Goal: Connect with others: Connect with other users

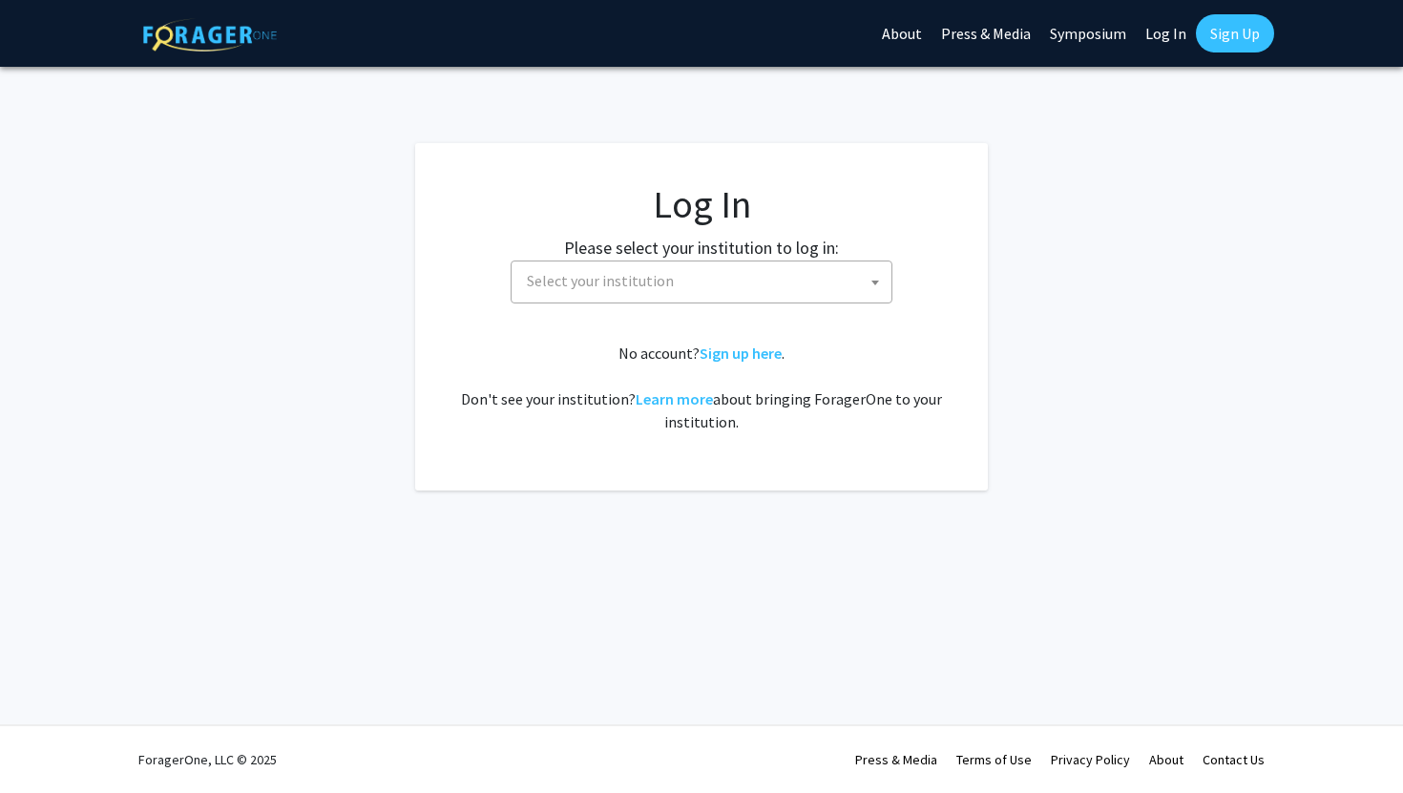
select select
click at [719, 270] on span "Select your institution" at bounding box center [705, 280] width 372 height 39
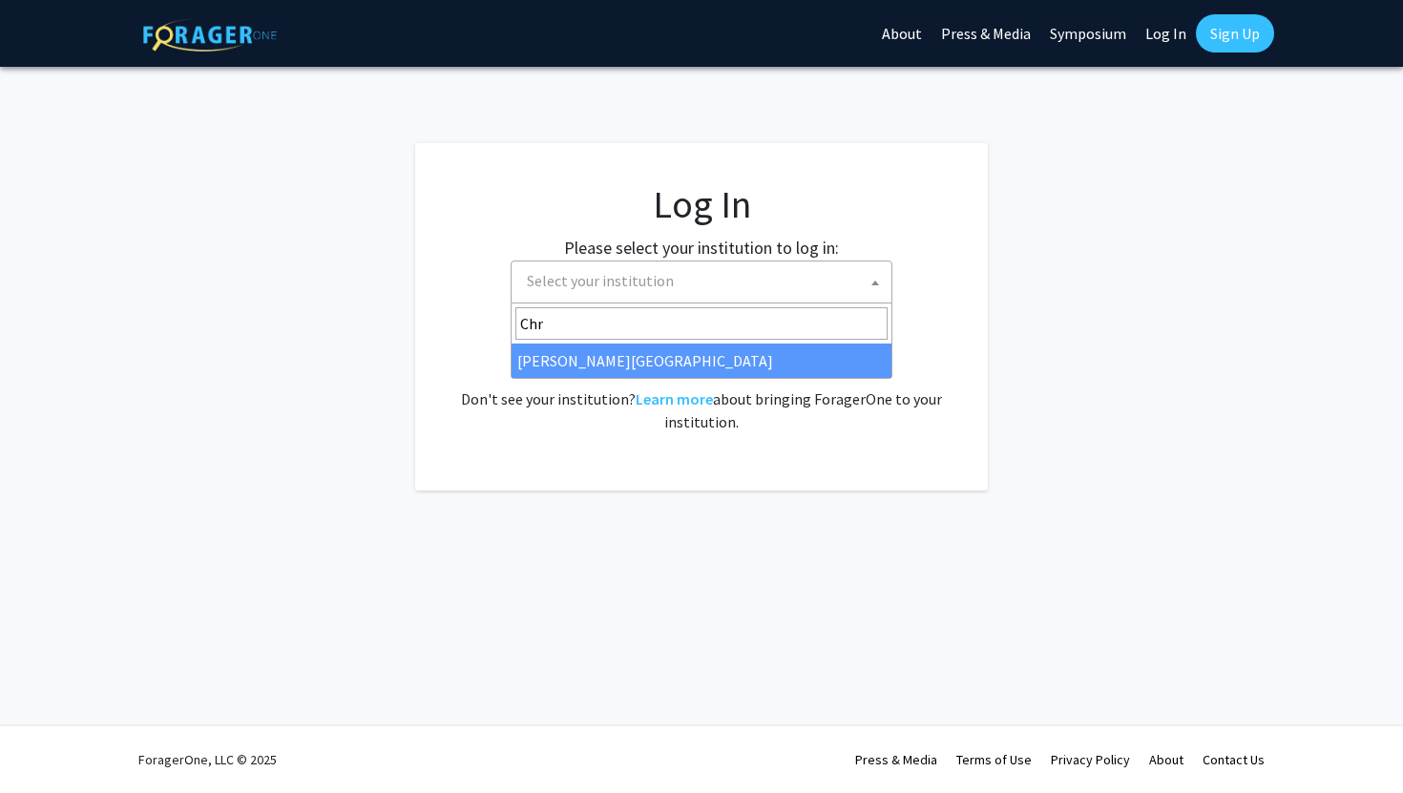
type input "Chr"
select select "5"
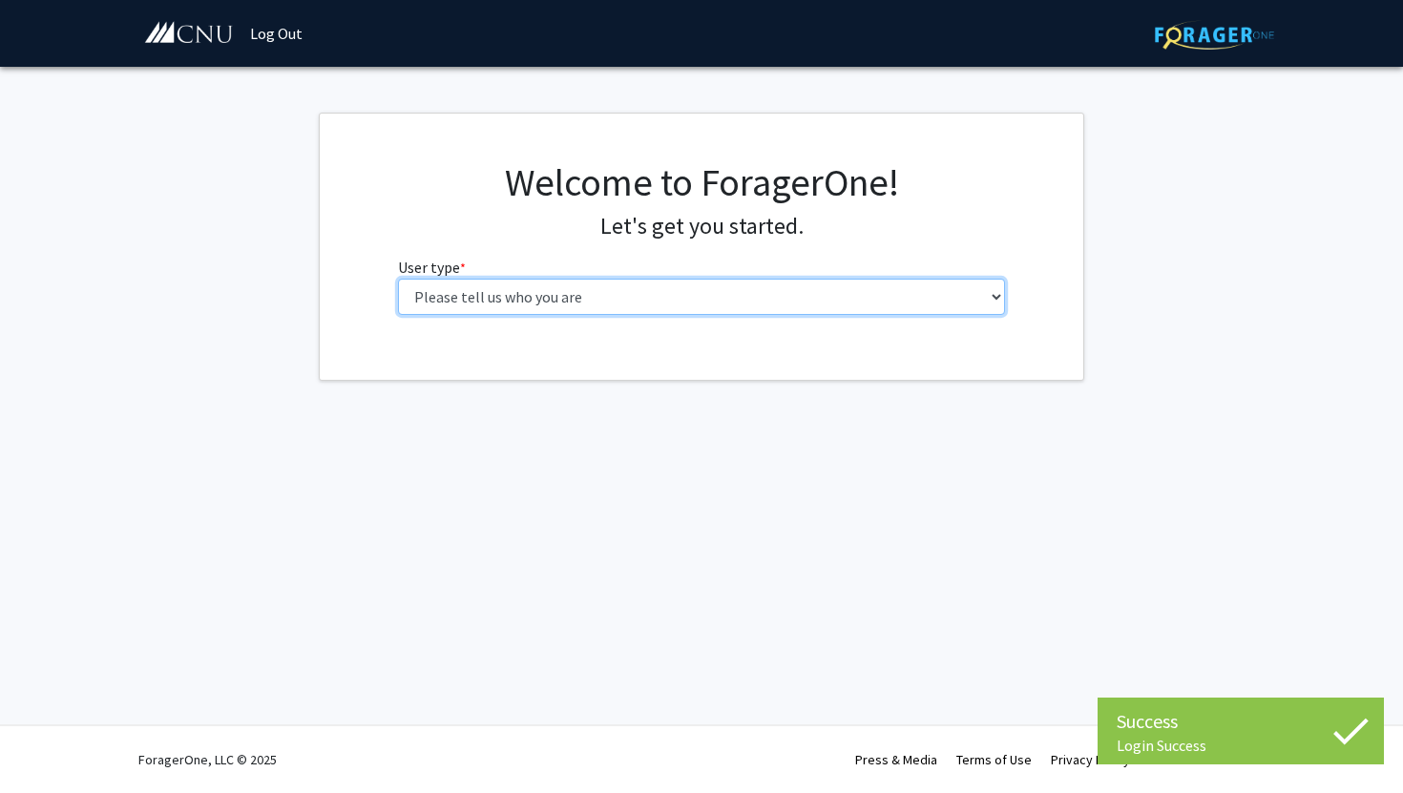
click at [645, 306] on select "Please tell us who you are Undergraduate Student Master's Student Doctoral Cand…" at bounding box center [702, 297] width 608 height 36
select select "1: undergrad"
click at [398, 279] on select "Please tell us who you are Undergraduate Student Master's Student Doctoral Cand…" at bounding box center [702, 297] width 608 height 36
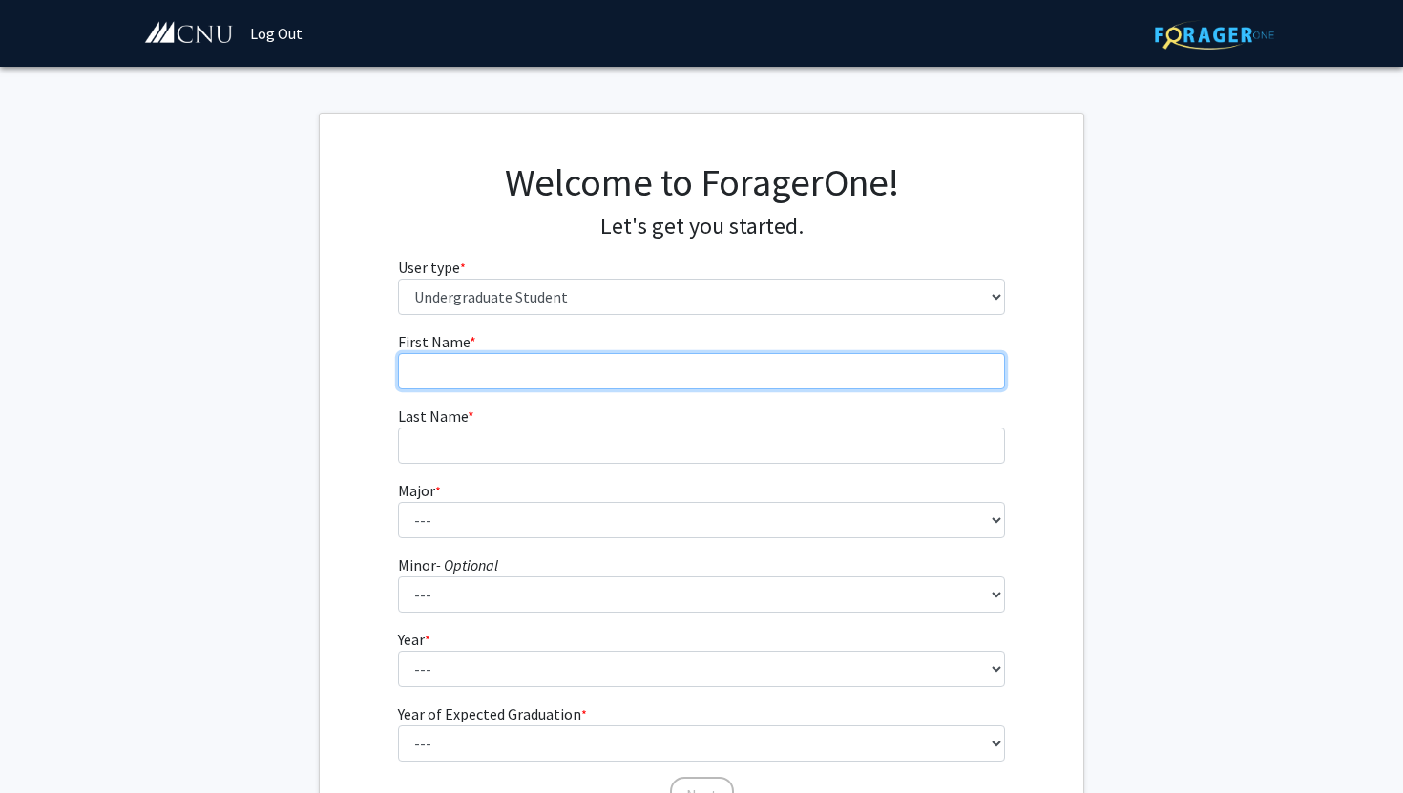
click at [793, 369] on input "First Name * required" at bounding box center [702, 371] width 608 height 36
type input "Makayla"
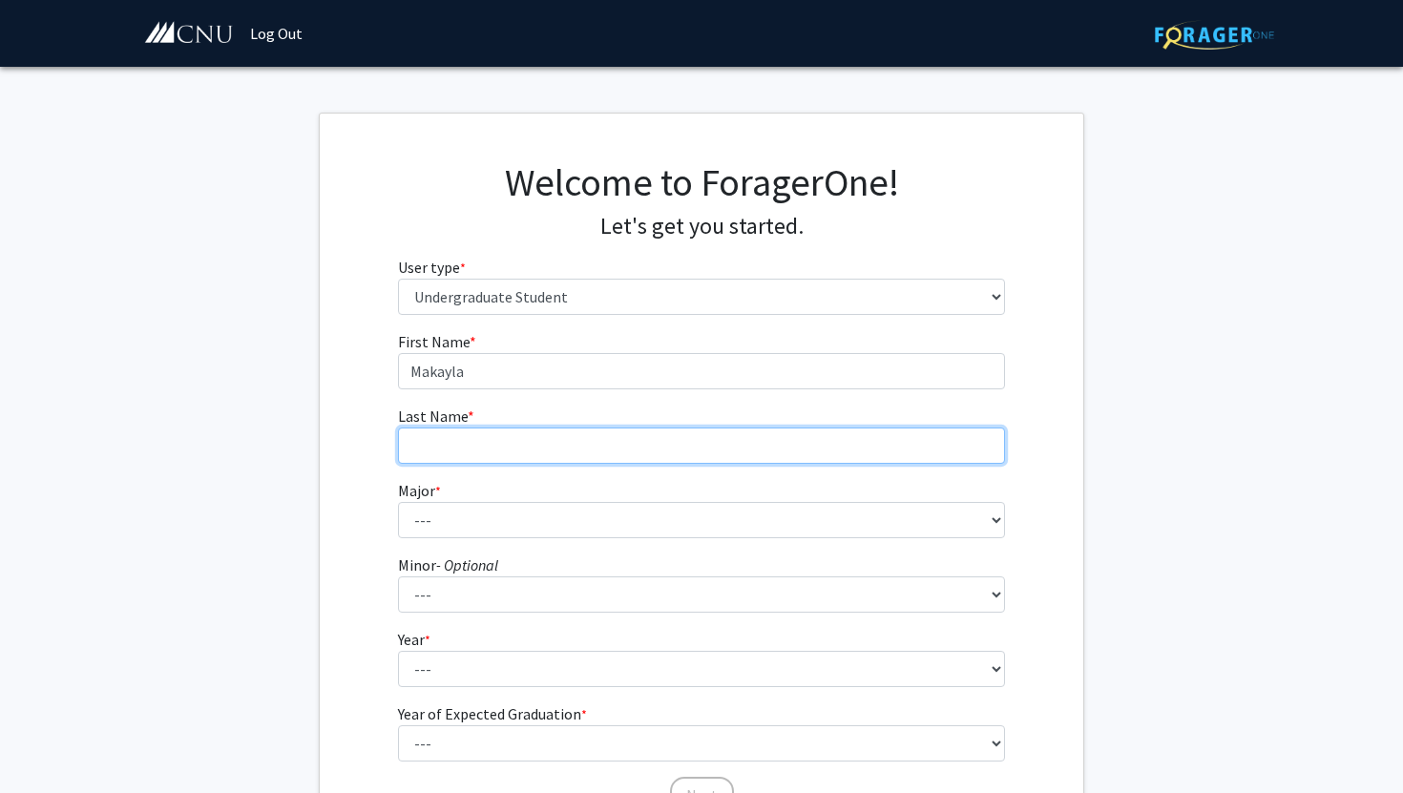
type input "Gilman"
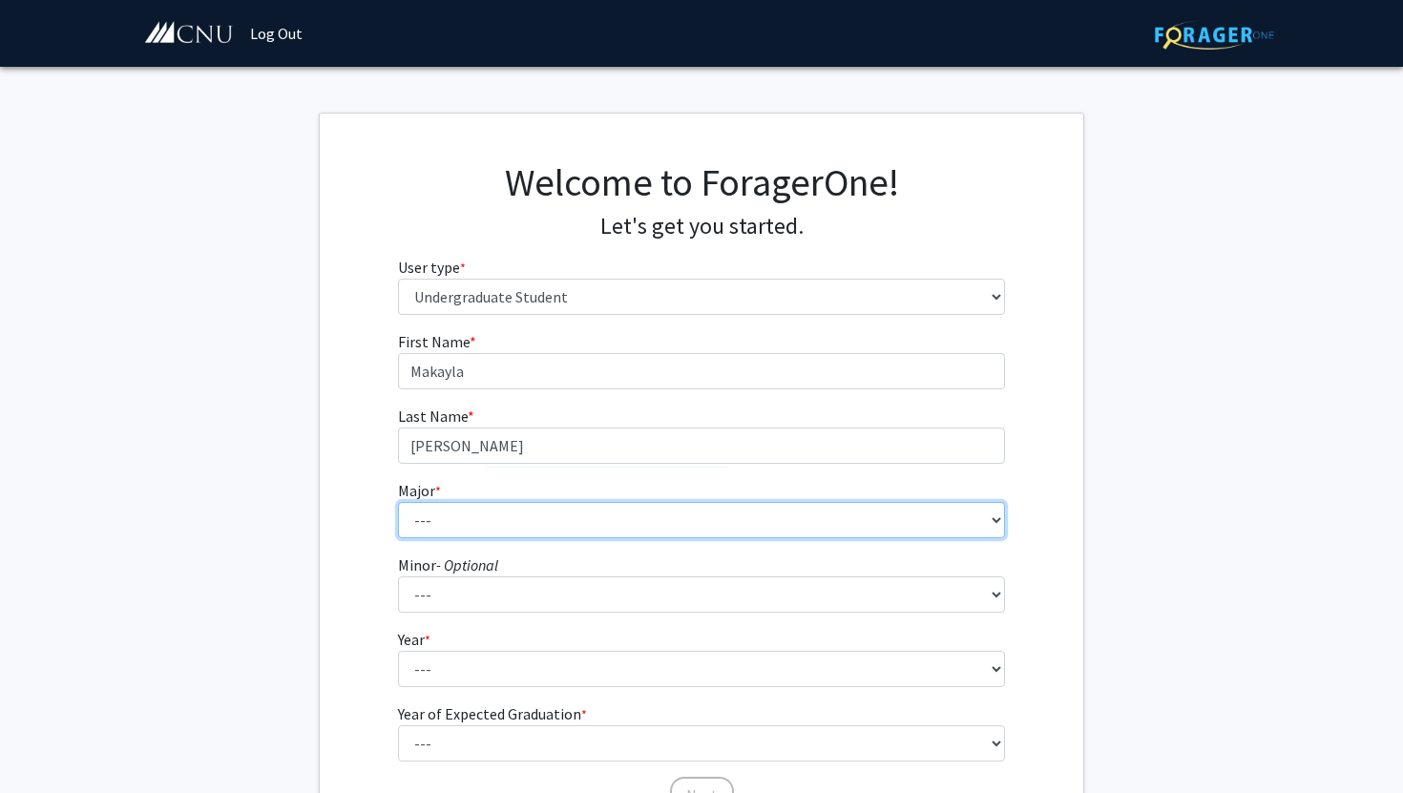
click at [558, 509] on select "--- Accounting Applied Physics Art History Biochemistry Biology Chemistry Class…" at bounding box center [702, 520] width 608 height 36
select select "4: 615"
click at [398, 502] on select "--- Accounting Applied Physics Art History Biochemistry Biology Chemistry Class…" at bounding box center [702, 520] width 608 height 36
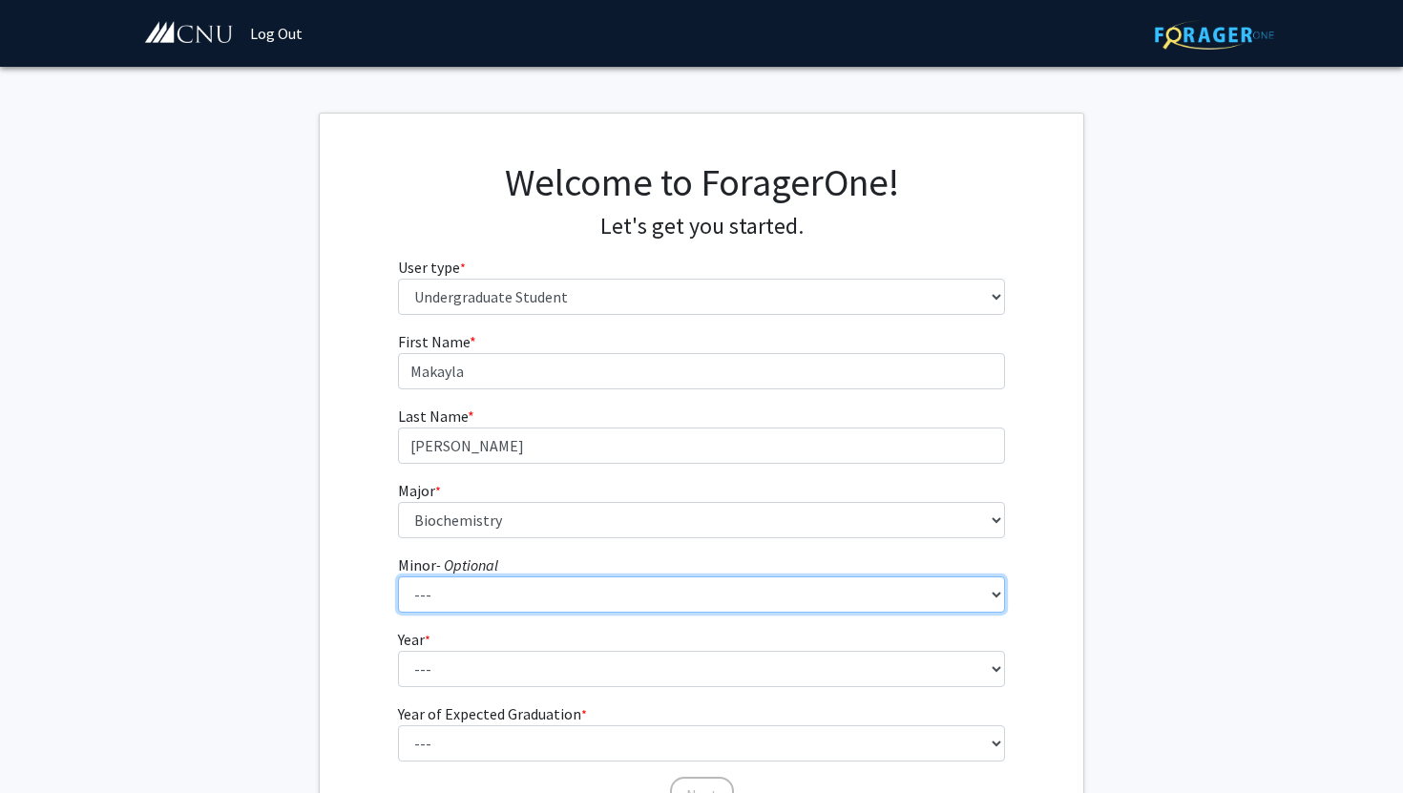
click at [529, 606] on select "--- African American Studies American Studies Anthropology Asian Studies Busine…" at bounding box center [702, 594] width 608 height 36
select select "18: 421"
click at [398, 576] on select "--- African American Studies American Studies Anthropology Asian Studies Busine…" at bounding box center [702, 594] width 608 height 36
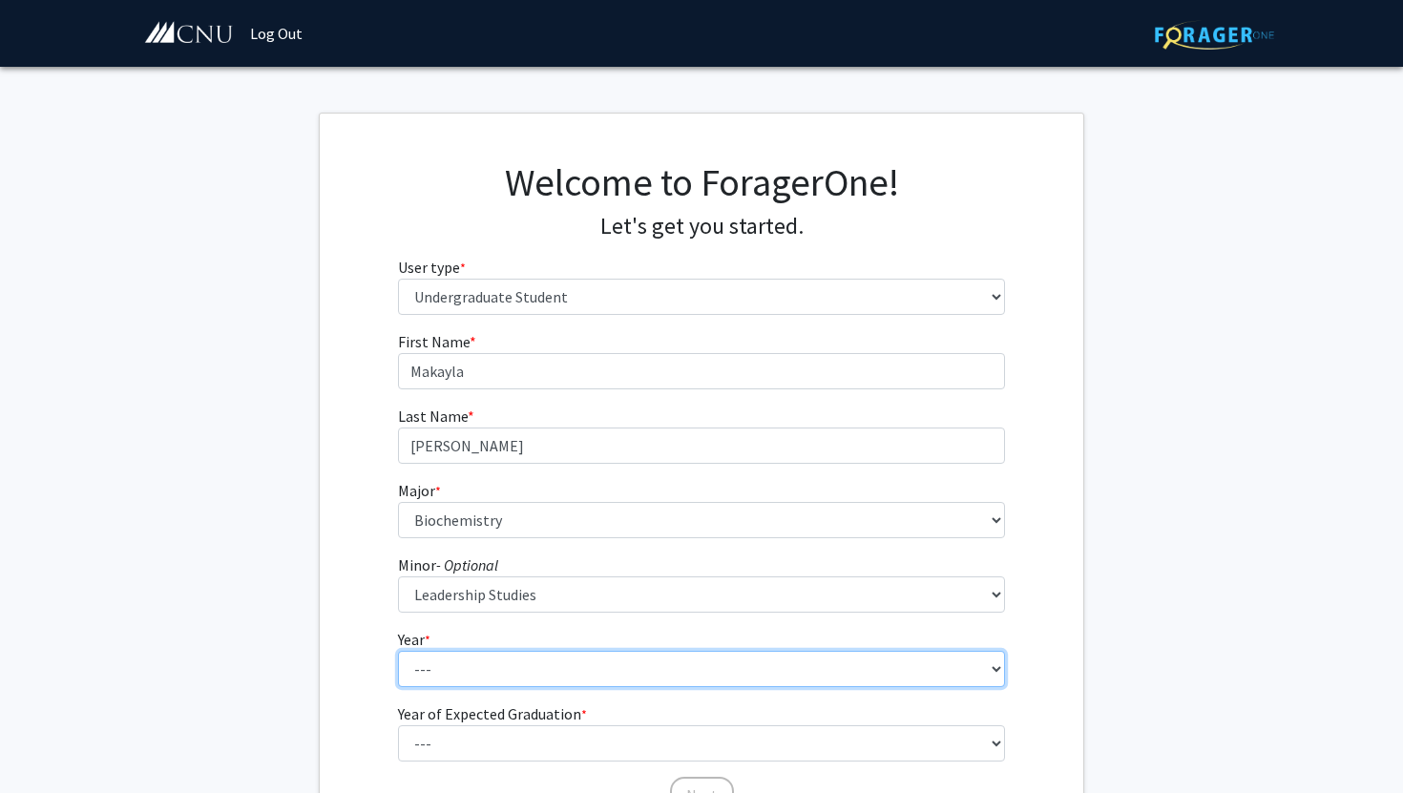
click at [476, 659] on select "--- First-year Sophomore Junior Senior Postbaccalaureate Certificate" at bounding box center [702, 669] width 608 height 36
select select "2: sophomore"
click at [398, 651] on select "--- First-year Sophomore Junior Senior Postbaccalaureate Certificate" at bounding box center [702, 669] width 608 height 36
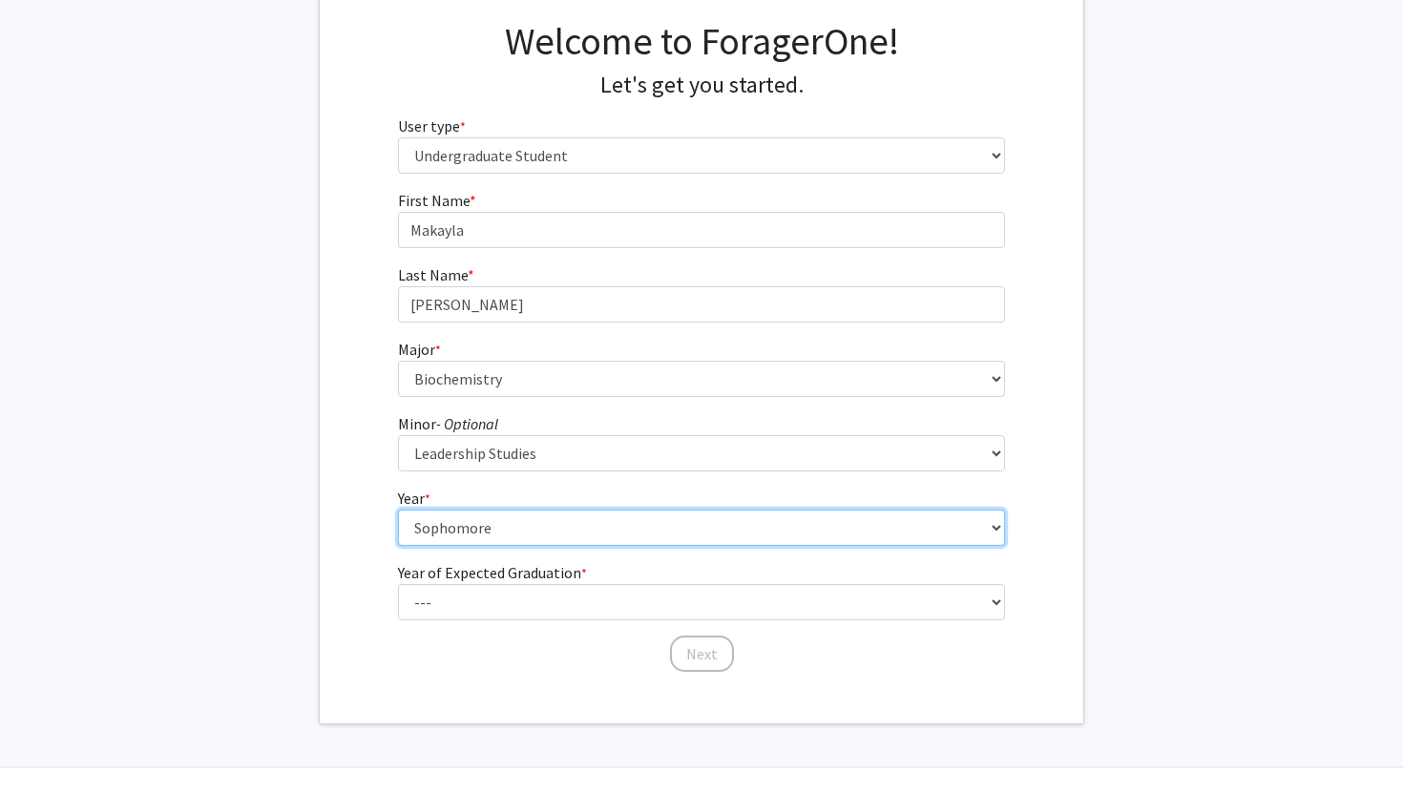
scroll to position [183, 0]
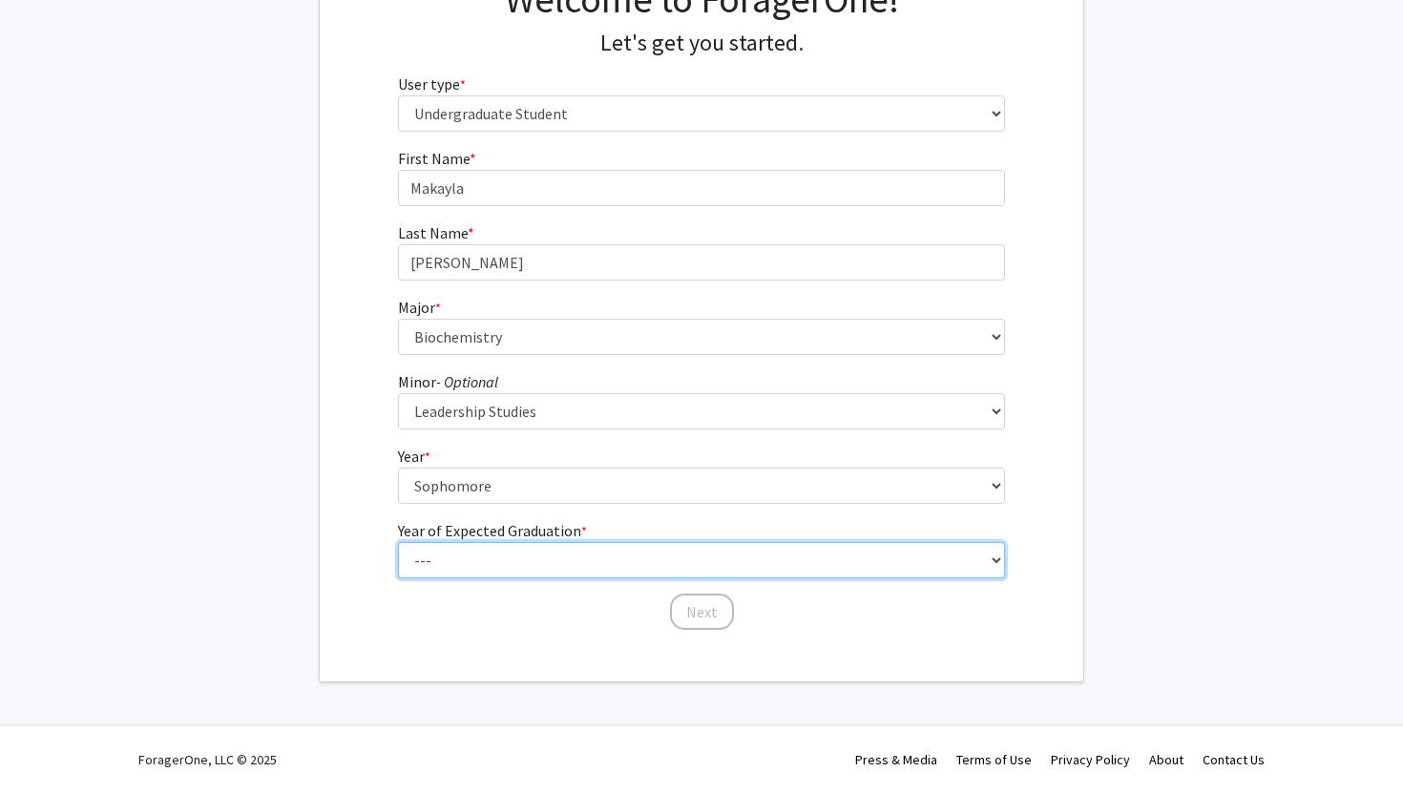
click at [454, 542] on select "--- 2025 2026 2027 2028 2029 2030 2031 2032 2033 2034" at bounding box center [702, 560] width 608 height 36
select select "4: 2028"
click at [398, 542] on select "--- 2025 2026 2027 2028 2029 2030 2031 2032 2033 2034" at bounding box center [702, 560] width 608 height 36
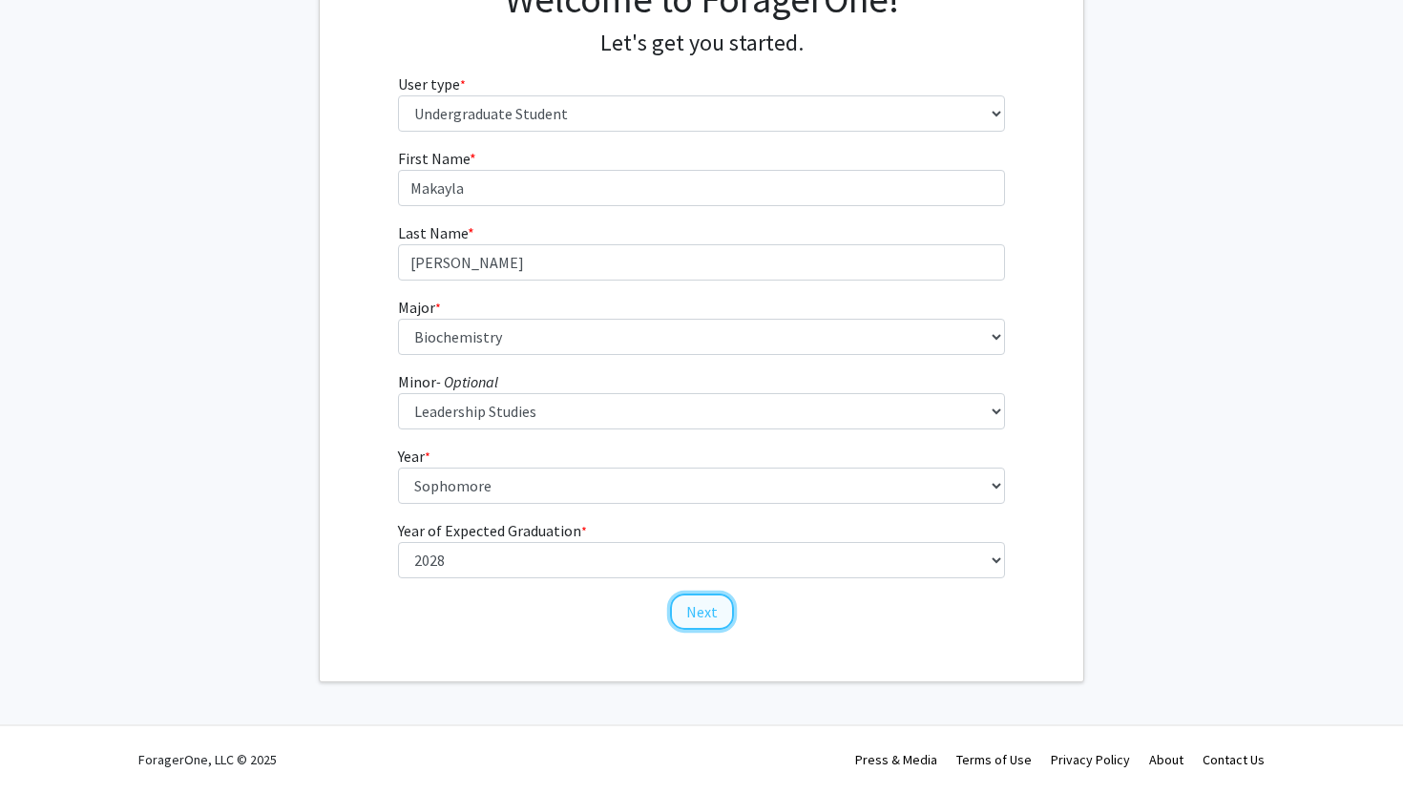
click at [714, 618] on button "Next" at bounding box center [702, 612] width 64 height 36
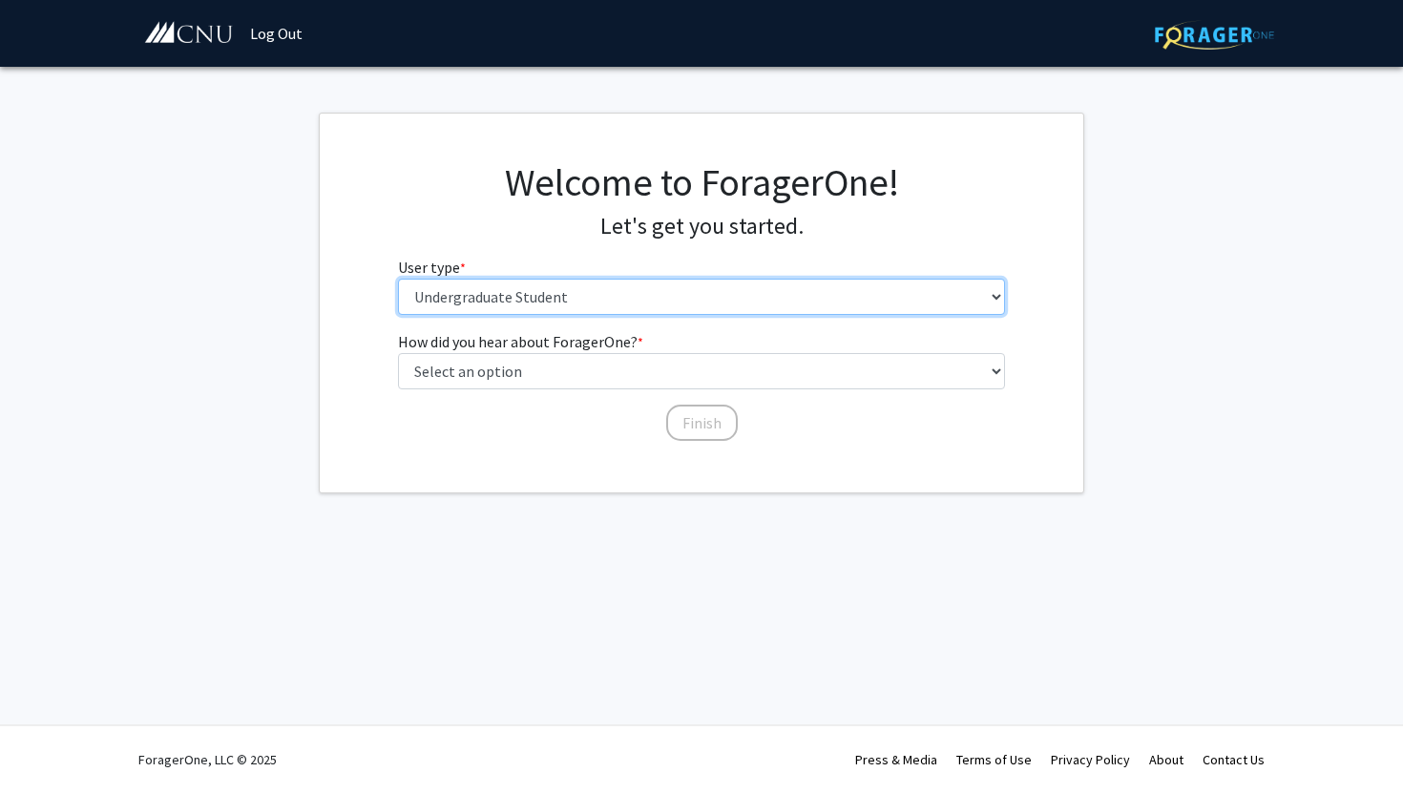
click at [587, 288] on select "Please tell us who you are Undergraduate Student Master's Student Doctoral Cand…" at bounding box center [702, 297] width 608 height 36
click at [398, 279] on select "Please tell us who you are Undergraduate Student Master's Student Doctoral Cand…" at bounding box center [702, 297] width 608 height 36
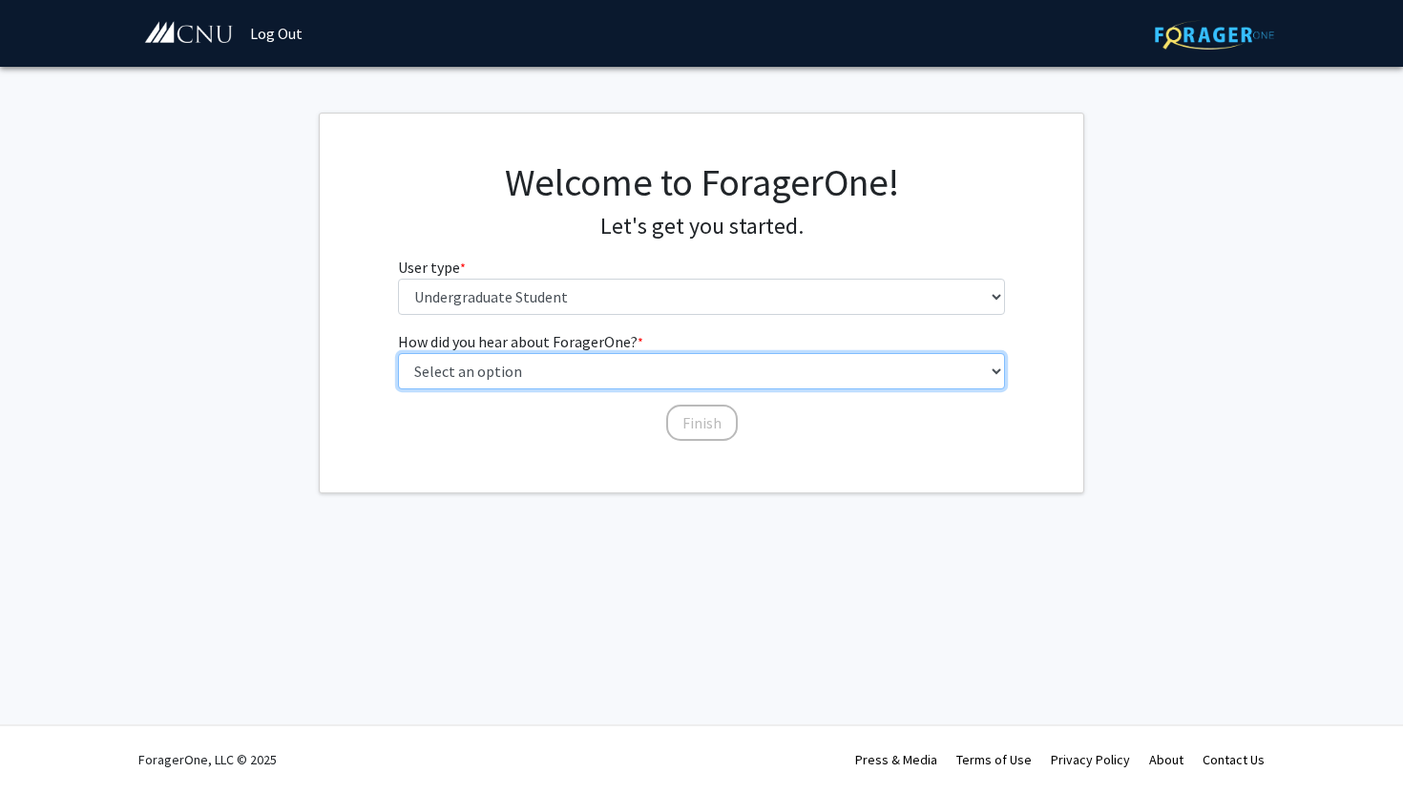
click at [530, 371] on select "Select an option Peer/student recommendation Faculty/staff recommendation Unive…" at bounding box center [702, 371] width 608 height 36
select select "1: peer_recommendation"
click at [398, 353] on select "Select an option Peer/student recommendation Faculty/staff recommendation Unive…" at bounding box center [702, 371] width 608 height 36
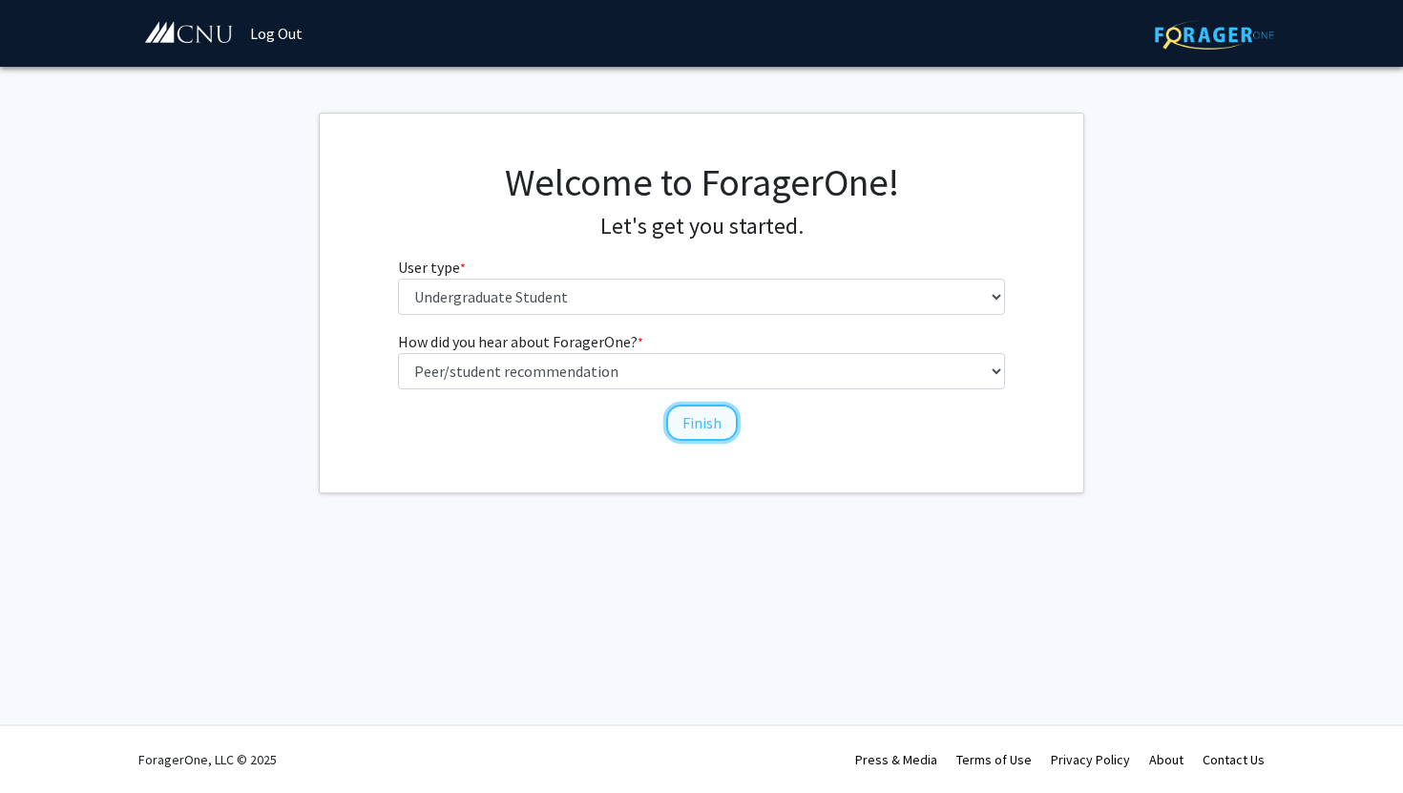
click at [689, 427] on button "Finish" at bounding box center [702, 423] width 72 height 36
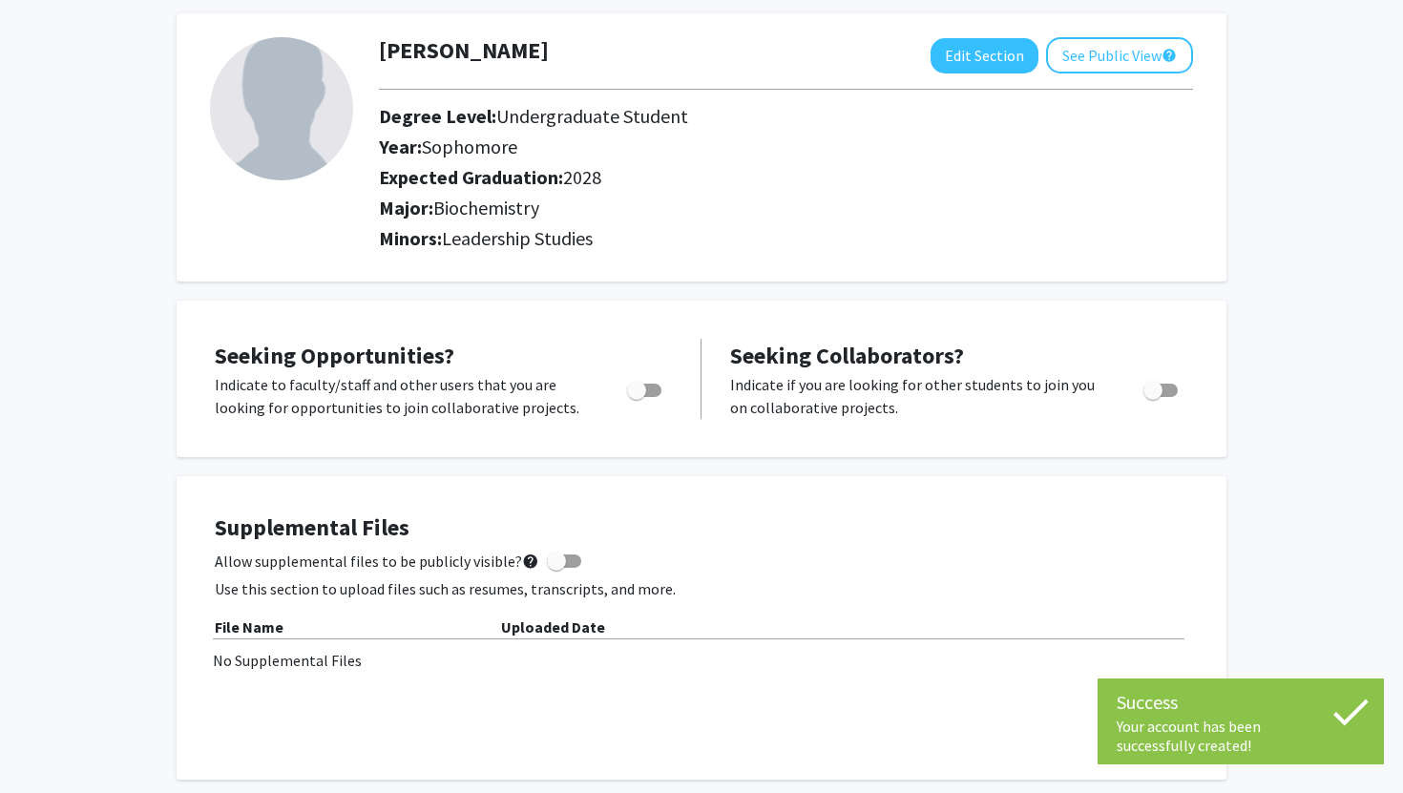
scroll to position [93, 0]
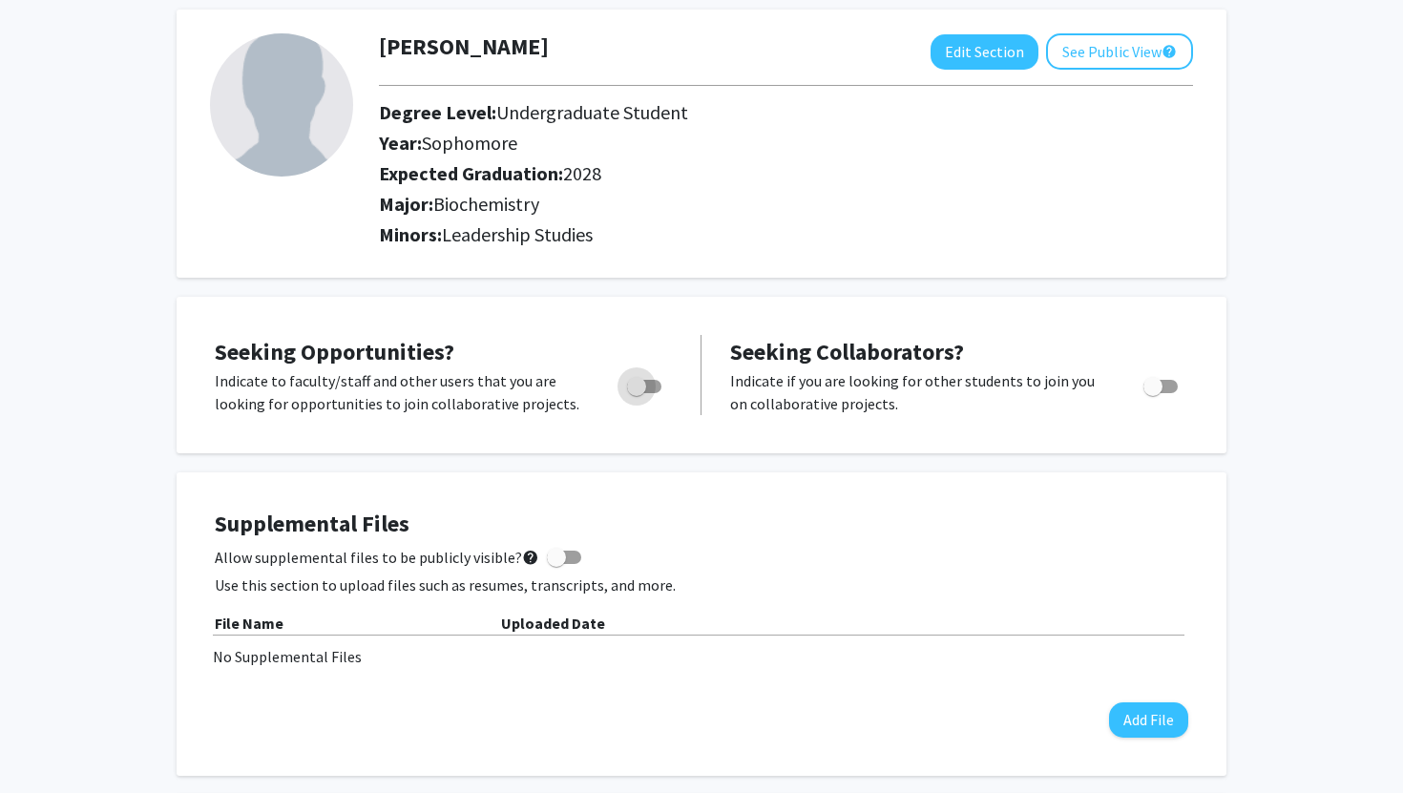
click at [641, 392] on span "Toggle" at bounding box center [636, 386] width 19 height 19
click at [636, 393] on input "Are you actively seeking opportunities?" at bounding box center [636, 393] width 1 height 1
checkbox input "true"
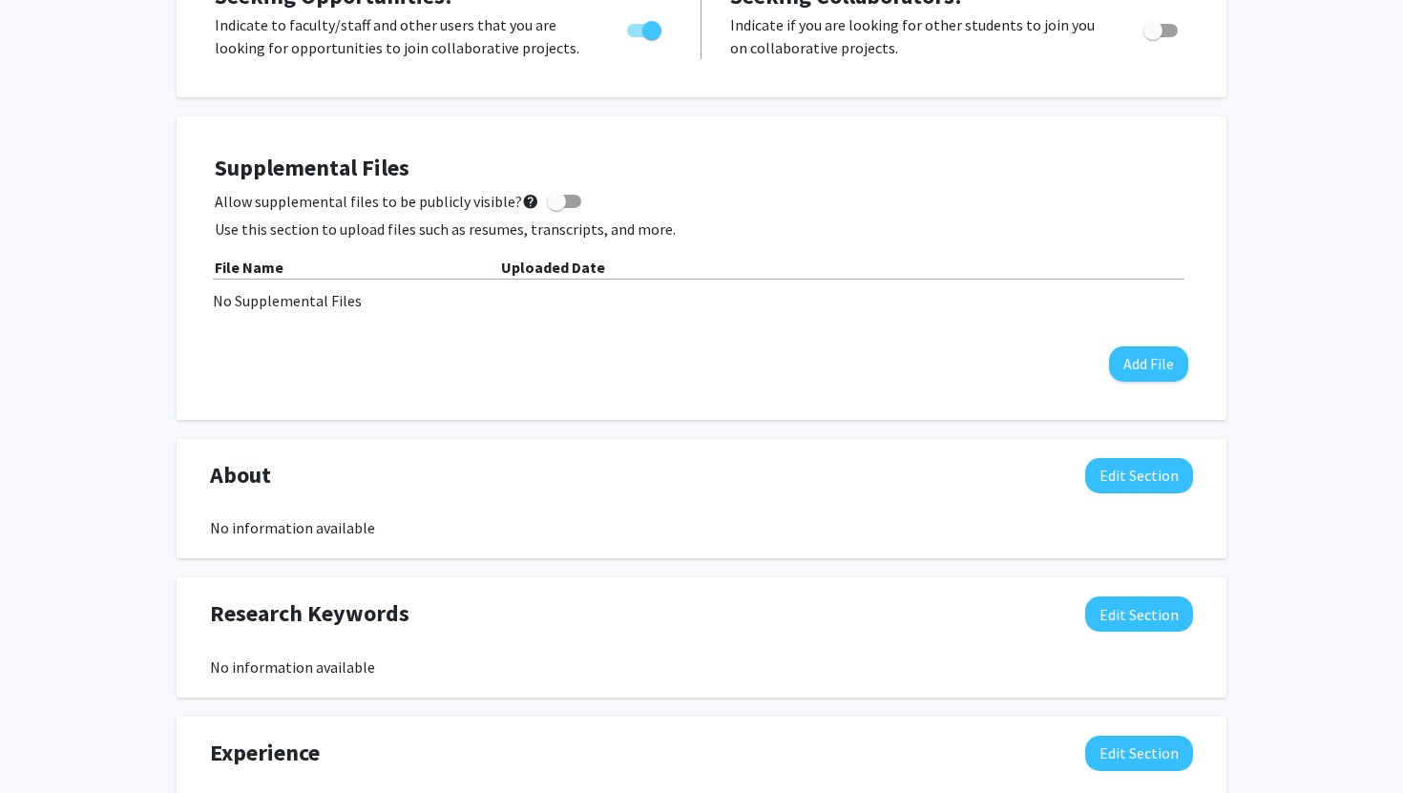
scroll to position [0, 0]
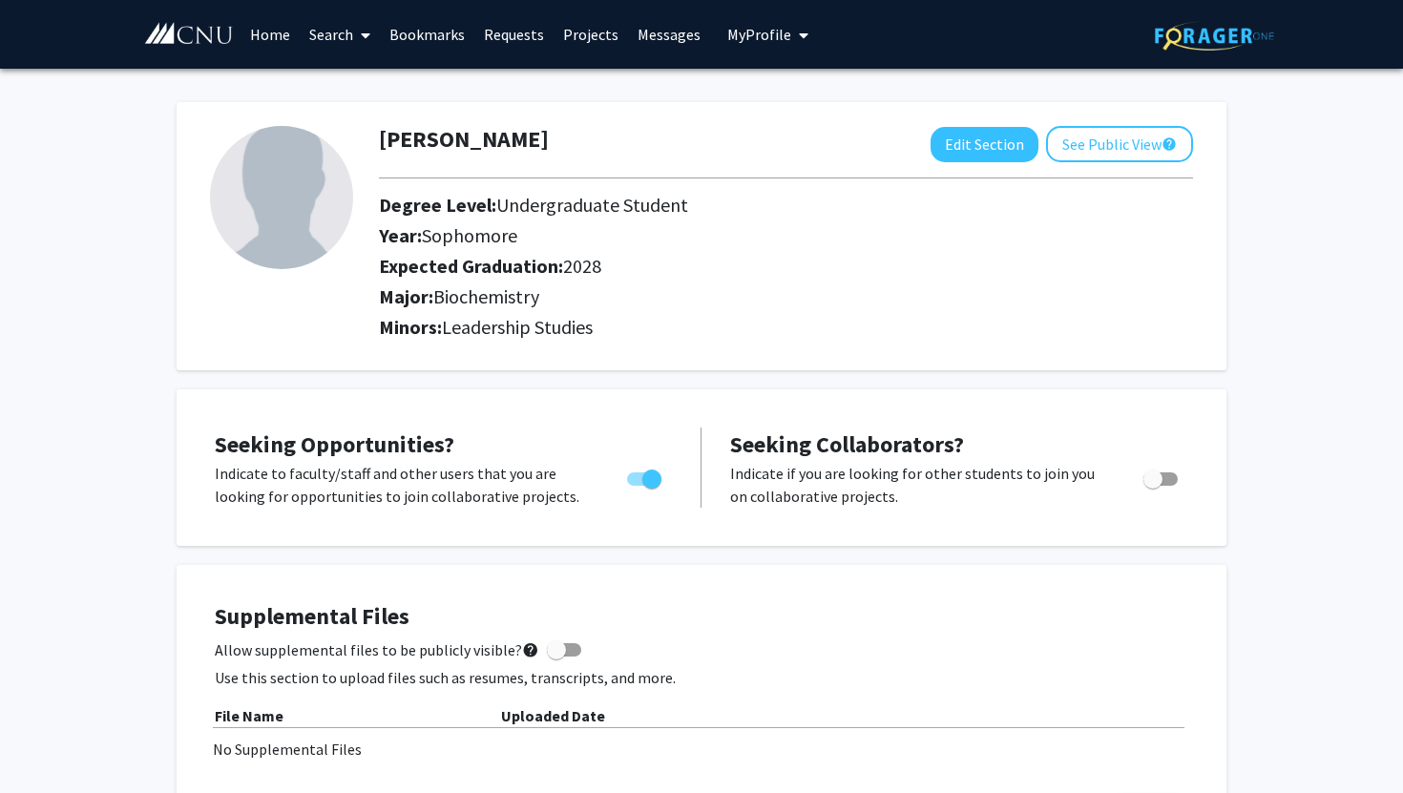
click at [576, 40] on link "Projects" at bounding box center [590, 34] width 74 height 67
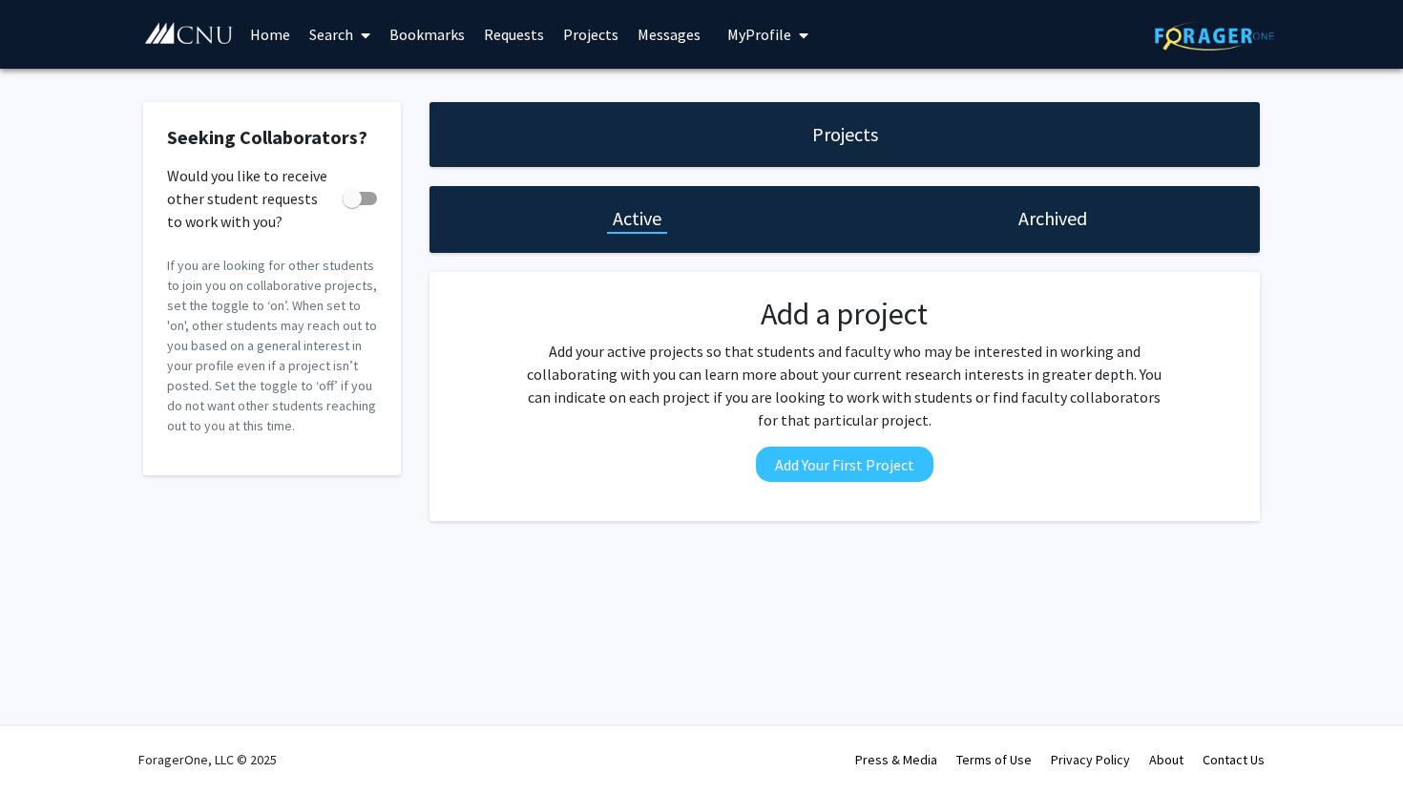
click at [345, 36] on link "Search" at bounding box center [340, 34] width 80 height 67
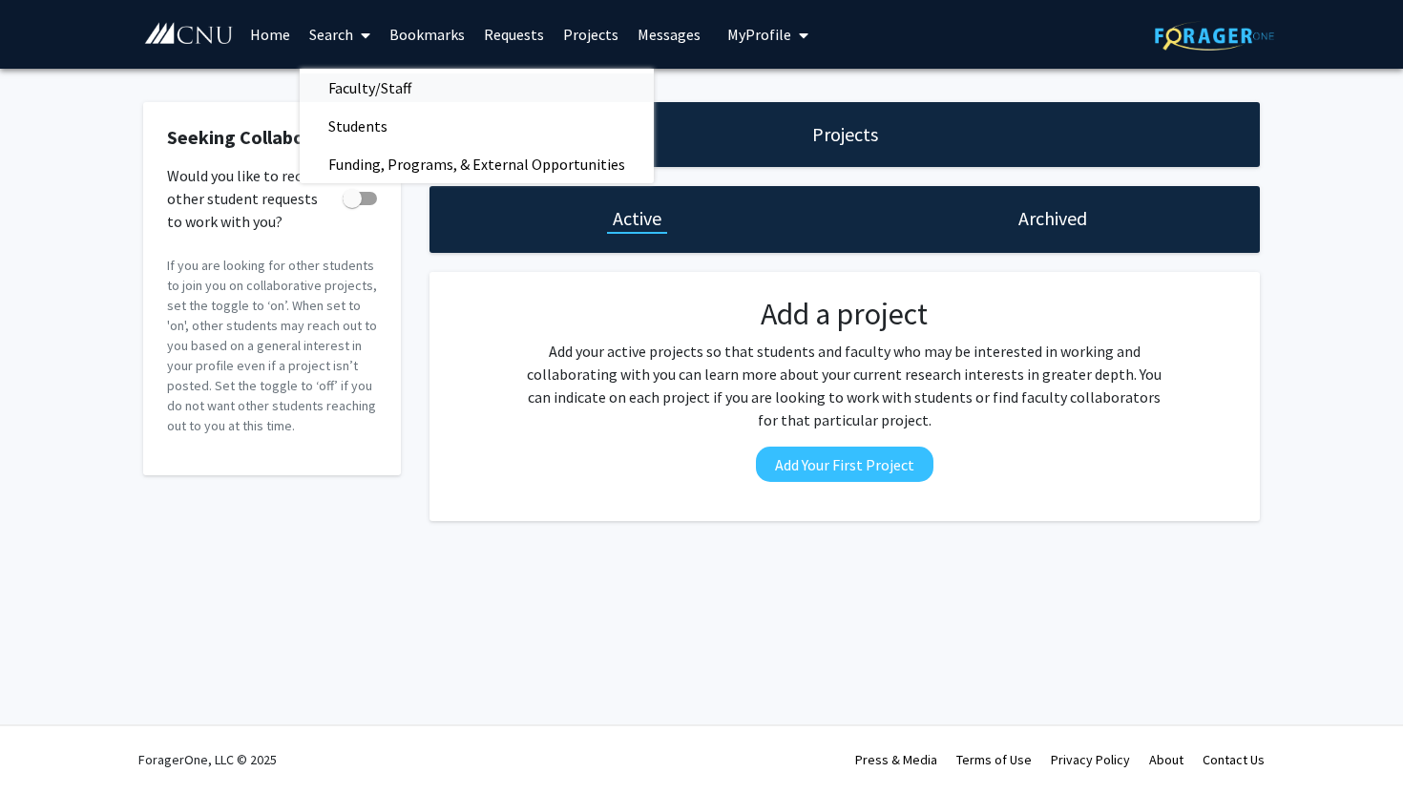
click at [349, 83] on span "Faculty/Staff" at bounding box center [370, 88] width 140 height 38
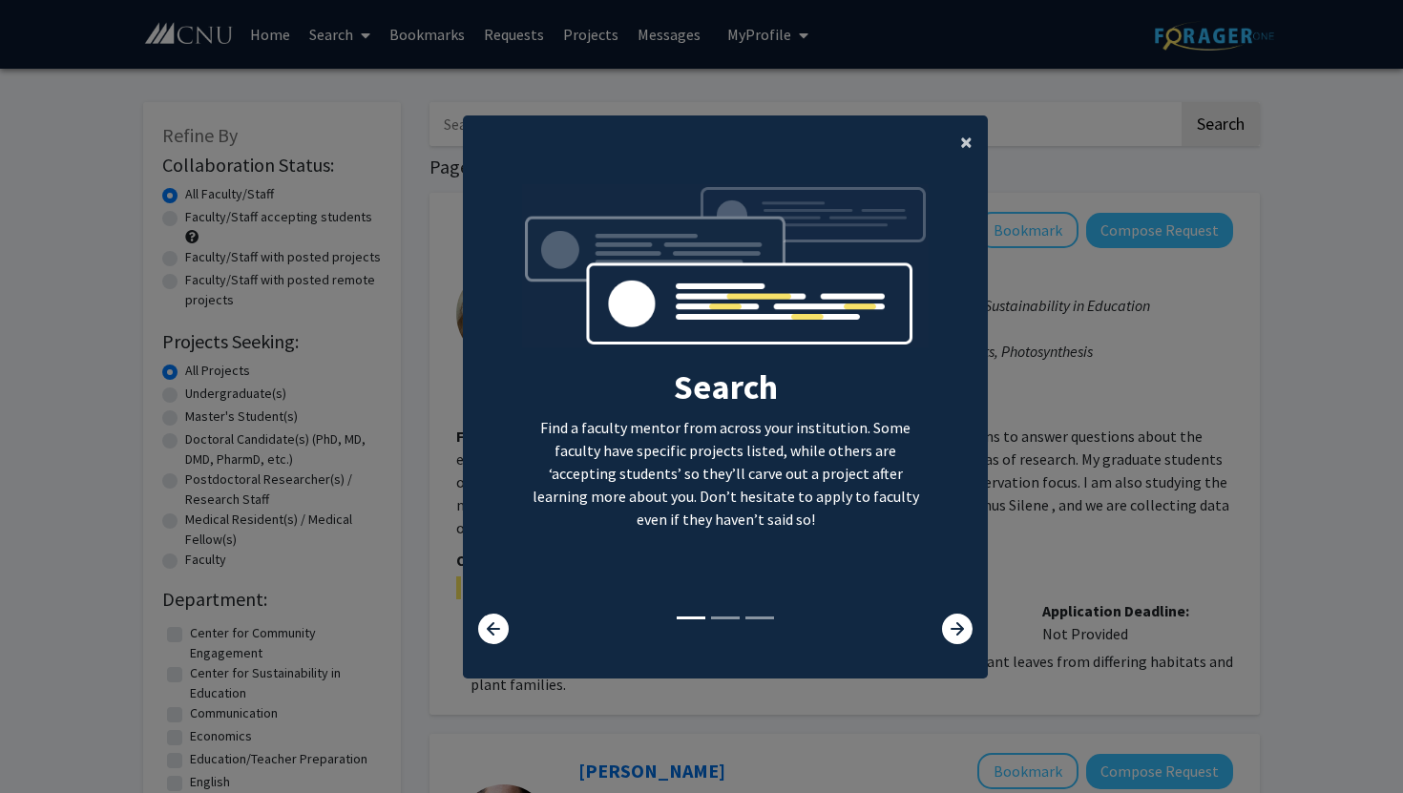
click at [960, 145] on span "×" at bounding box center [966, 142] width 12 height 30
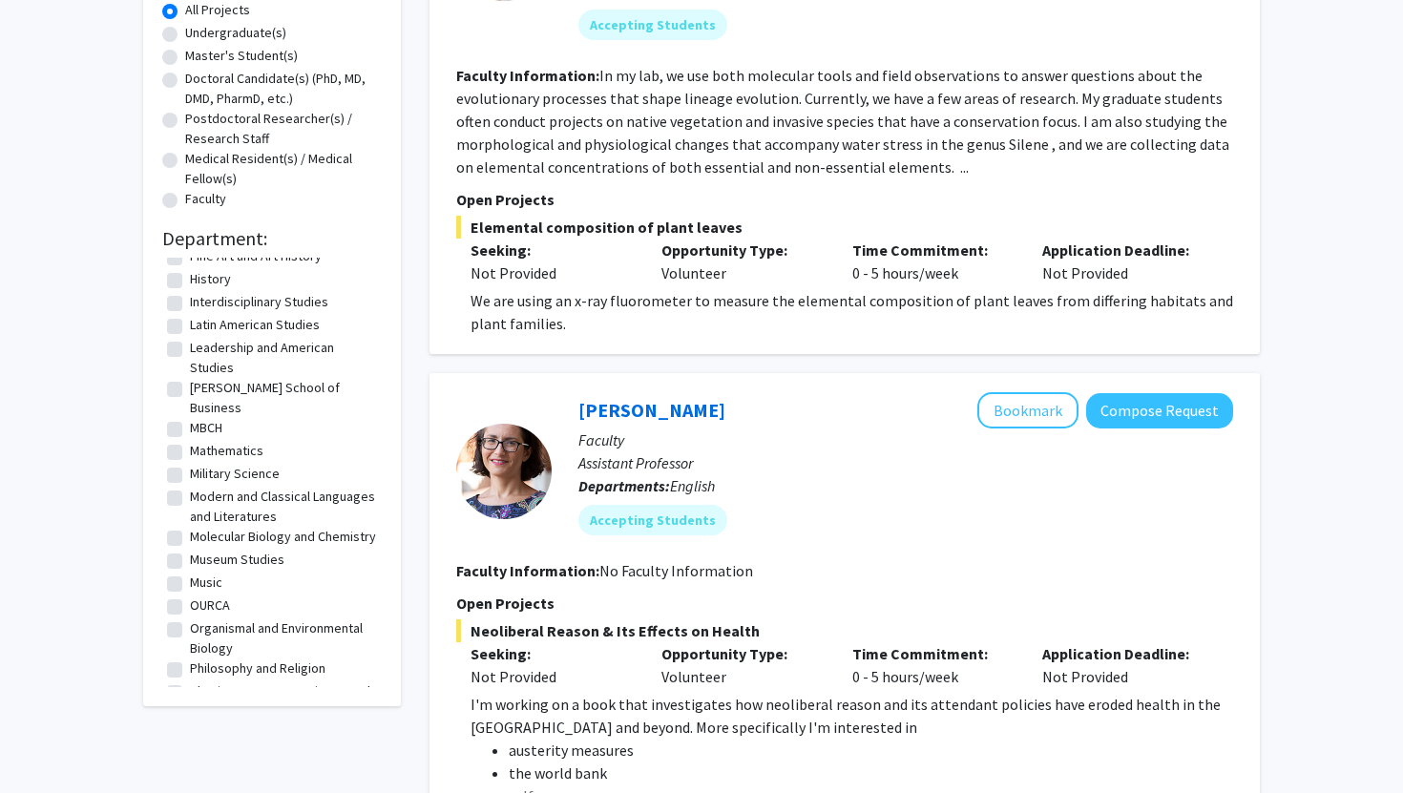
scroll to position [214, 0]
click at [190, 524] on label "Molecular Biology and Chemistry" at bounding box center [283, 534] width 186 height 20
click at [190, 524] on input "Molecular Biology and Chemistry" at bounding box center [196, 530] width 12 height 12
checkbox input "true"
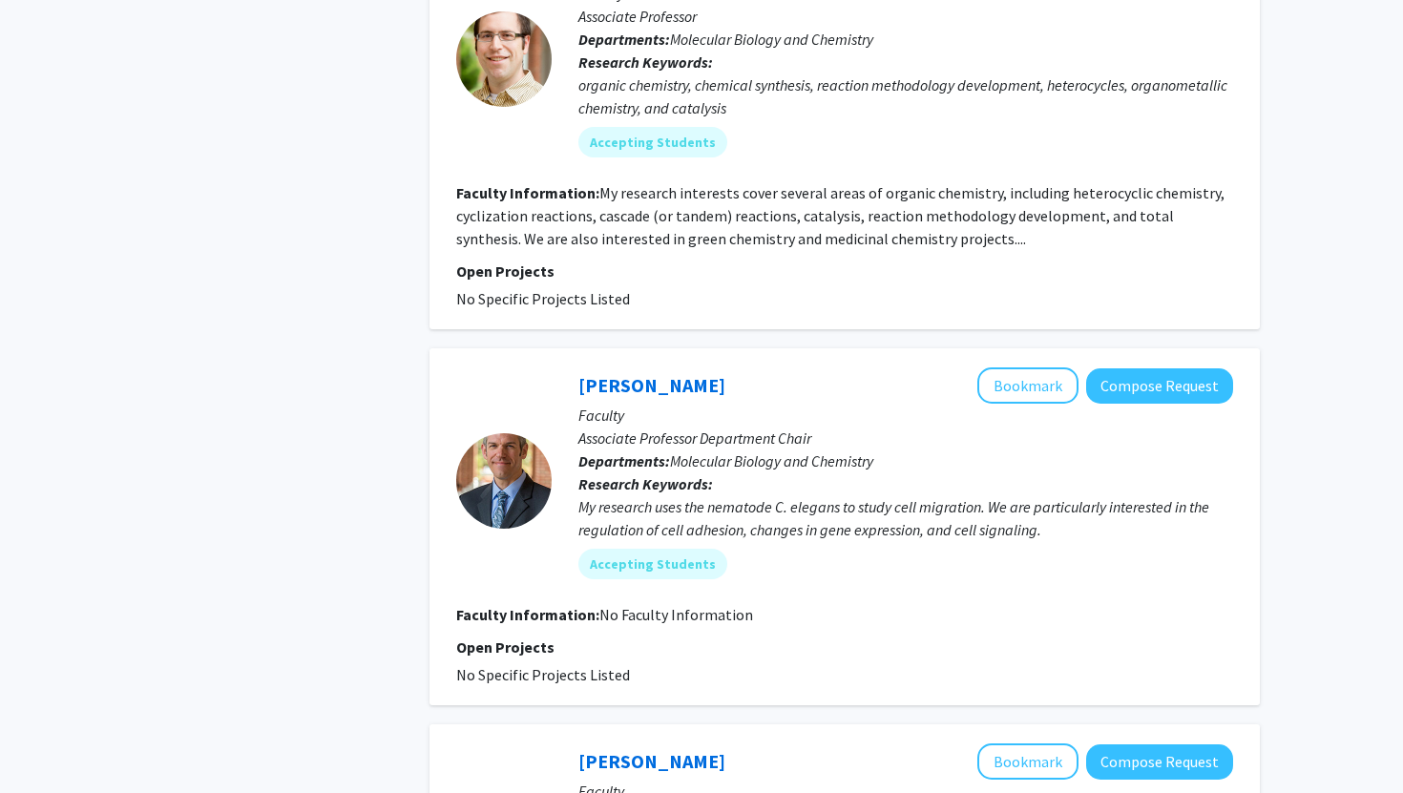
scroll to position [2402, 0]
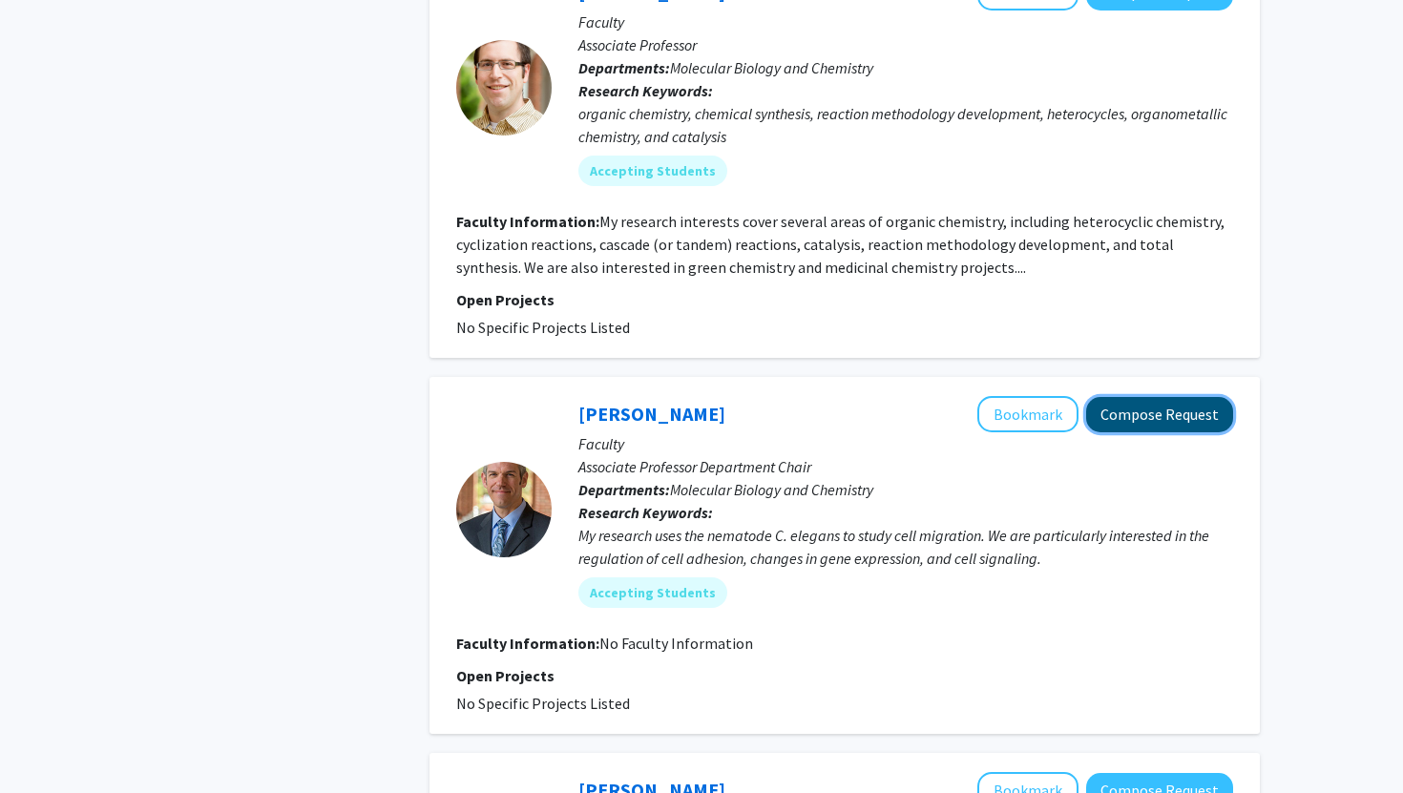
click at [1149, 397] on button "Compose Request" at bounding box center [1159, 414] width 147 height 35
